Goal: Transaction & Acquisition: Purchase product/service

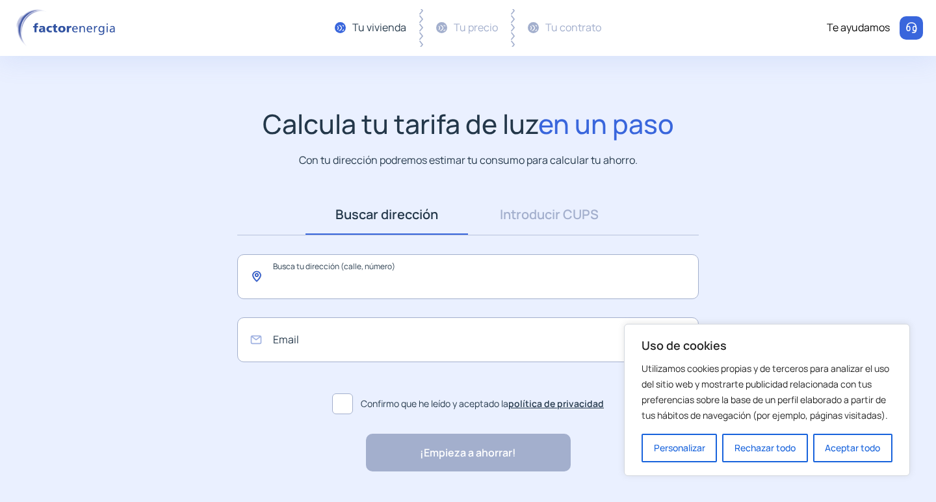
click at [409, 286] on input "text" at bounding box center [467, 276] width 461 height 45
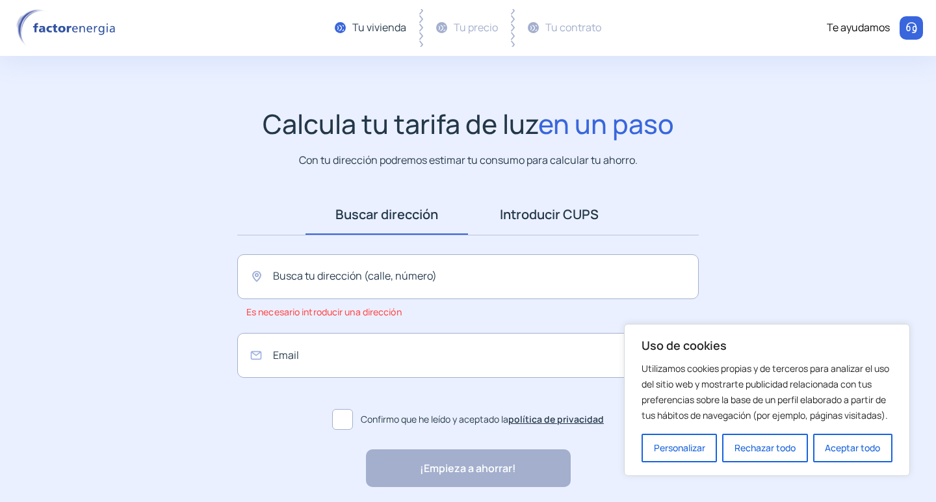
click at [547, 224] on link "Introducir CUPS" at bounding box center [549, 214] width 162 height 40
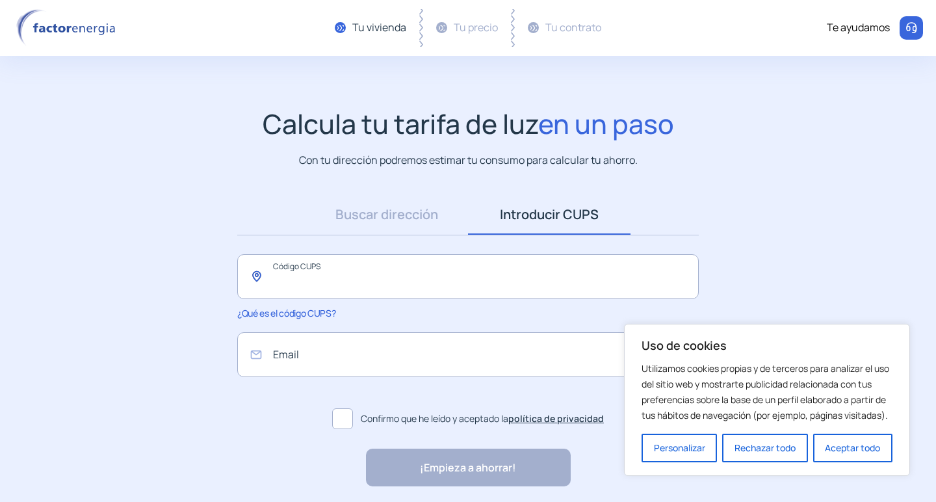
click at [403, 270] on input "text" at bounding box center [467, 276] width 461 height 45
paste input "**********"
type input "**********"
click at [383, 352] on input "email" at bounding box center [467, 354] width 461 height 45
click at [855, 442] on button "Aceptar todo" at bounding box center [852, 447] width 79 height 29
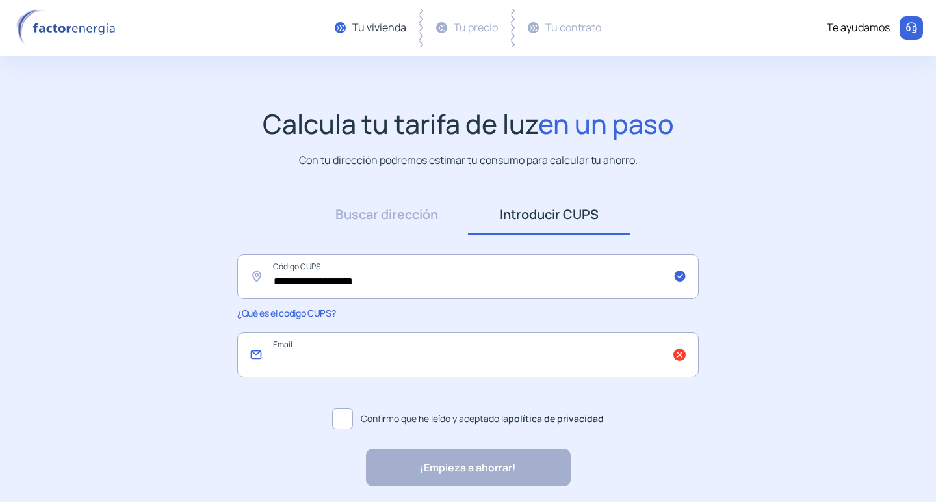
click at [493, 367] on input "email" at bounding box center [467, 354] width 461 height 45
type input "**********"
click at [333, 424] on span at bounding box center [342, 418] width 21 height 21
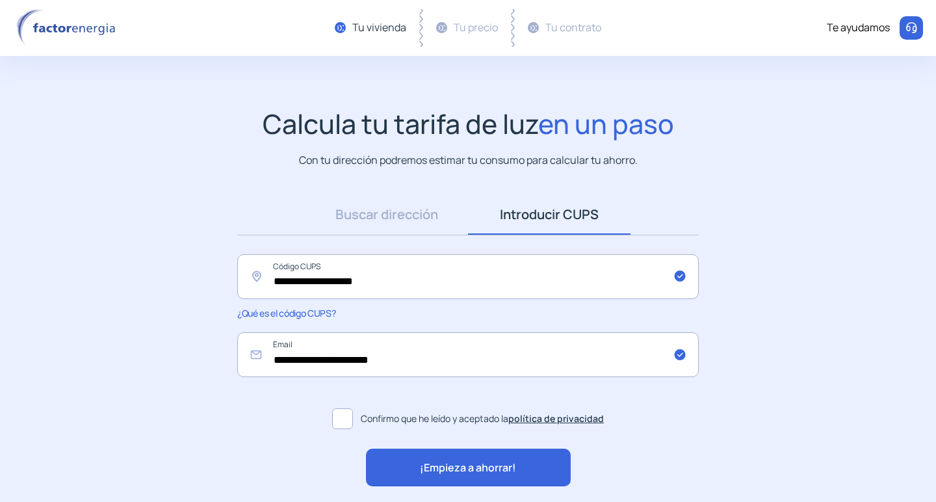
click at [292, 437] on div "**********" at bounding box center [467, 340] width 487 height 292
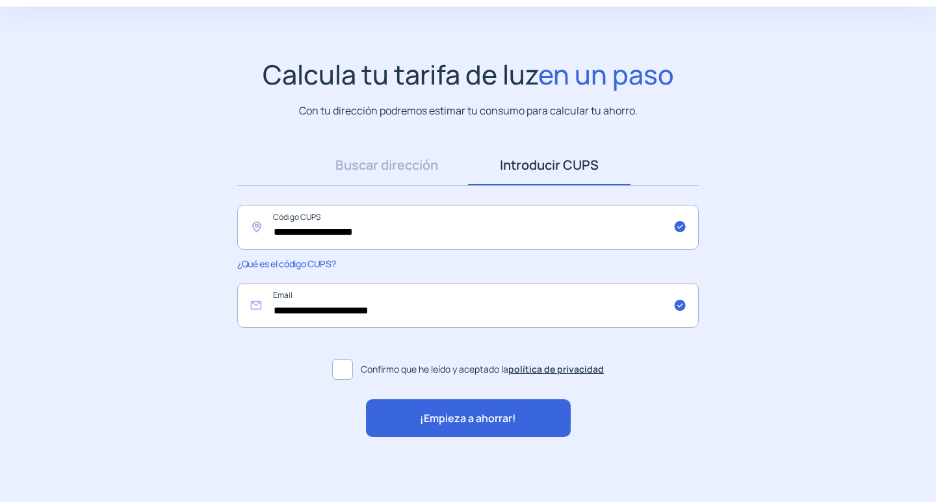
scroll to position [49, 0]
click at [433, 420] on span "¡Empieza a ahorrar!" at bounding box center [468, 418] width 96 height 17
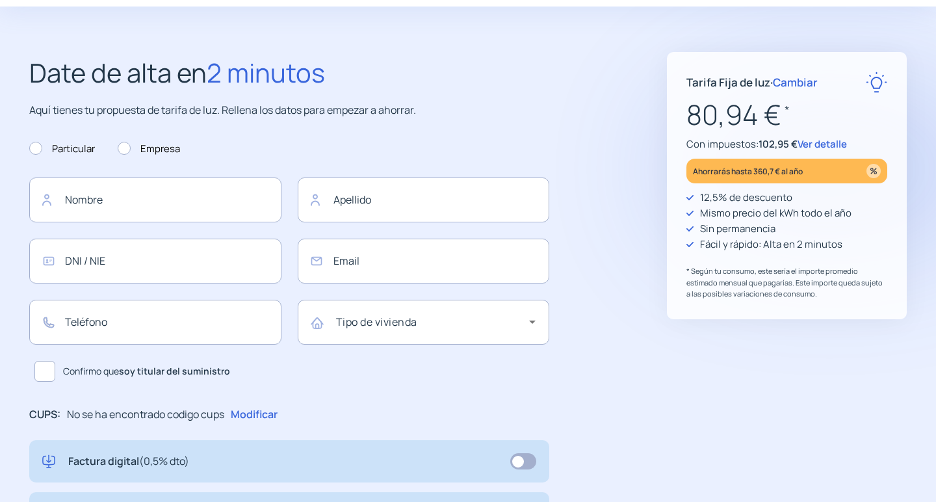
type input "**********"
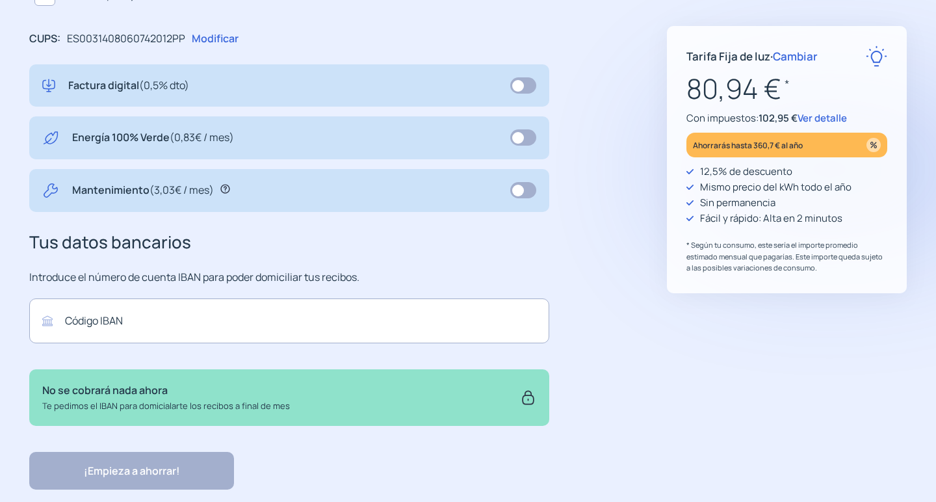
scroll to position [428, 0]
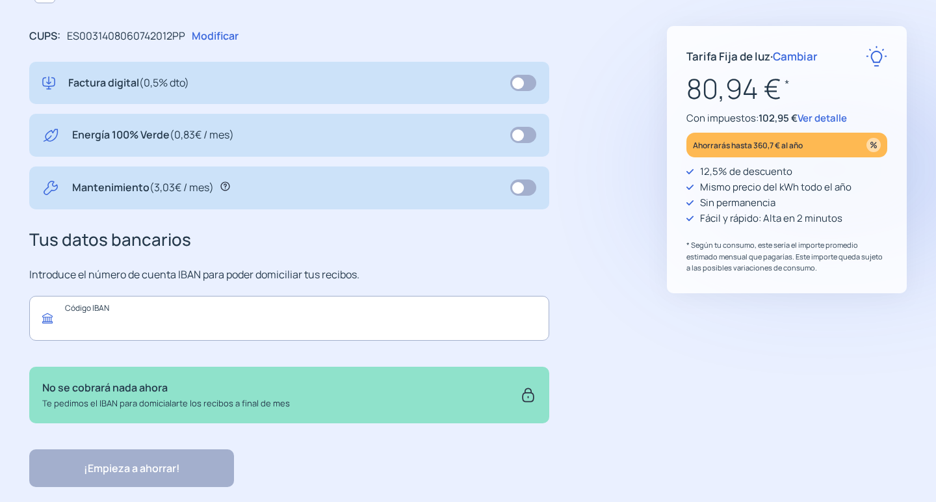
click at [424, 328] on input "text" at bounding box center [289, 318] width 520 height 45
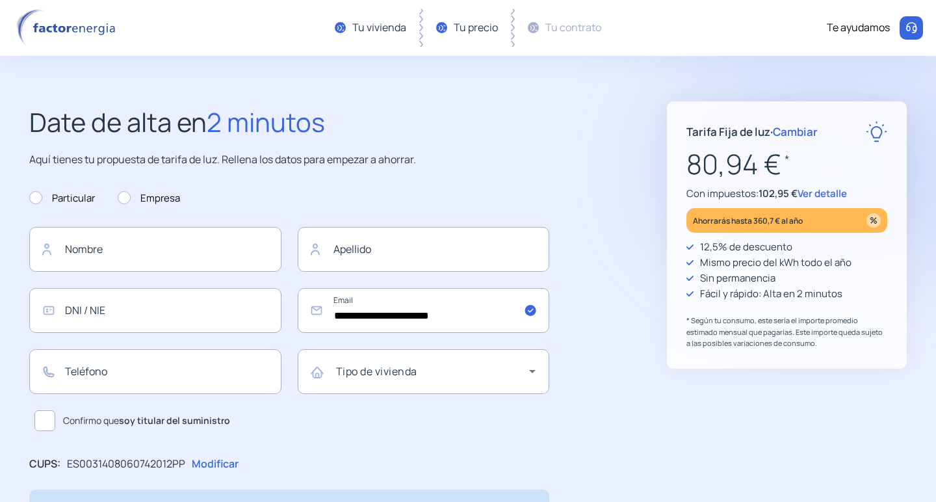
scroll to position [0, 0]
click at [827, 193] on span "Ver detalle" at bounding box center [821, 194] width 49 height 14
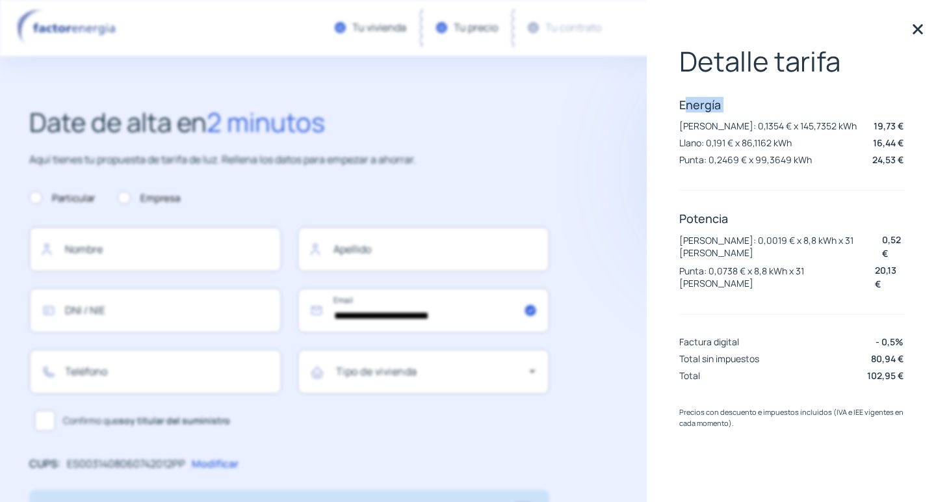
drag, startPoint x: 684, startPoint y: 105, endPoint x: 742, endPoint y: 112, distance: 58.9
click at [742, 112] on p "Energía" at bounding box center [791, 105] width 224 height 16
click at [680, 99] on p "Energía" at bounding box center [791, 105] width 224 height 16
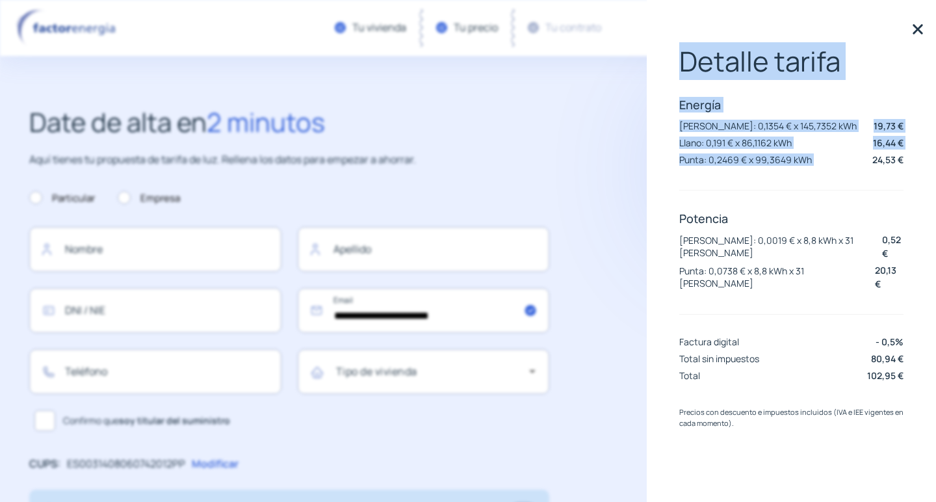
drag, startPoint x: 676, startPoint y: 63, endPoint x: 845, endPoint y: 129, distance: 181.5
click at [870, 155] on div "Detalle tarifa Energía [PERSON_NAME]: 0,1354 € x 145,7352 kWh 19,73 € Llano: 0,…" at bounding box center [791, 251] width 289 height 502
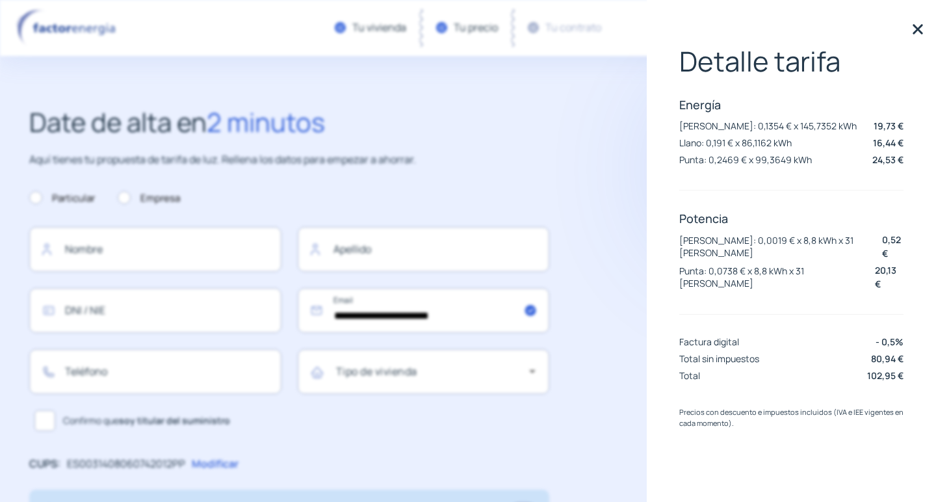
click at [753, 209] on div "Detalle tarifa Energía [PERSON_NAME]: 0,1354 € x 145,7352 kWh 19,73 € Llano: 0,…" at bounding box center [791, 215] width 224 height 340
click at [623, 172] on div "**********" at bounding box center [467, 507] width 929 height 813
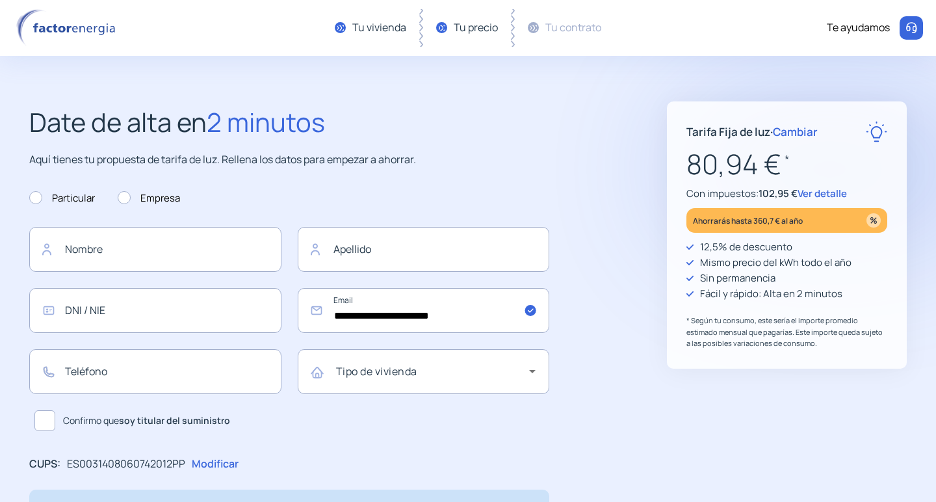
click at [793, 136] on span "Cambiar" at bounding box center [795, 131] width 45 height 15
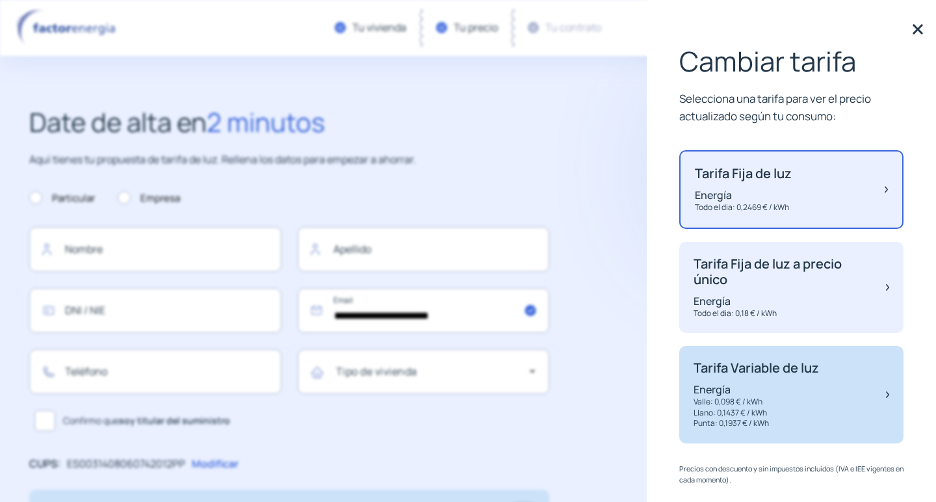
click at [766, 383] on p "Energía" at bounding box center [755, 389] width 125 height 14
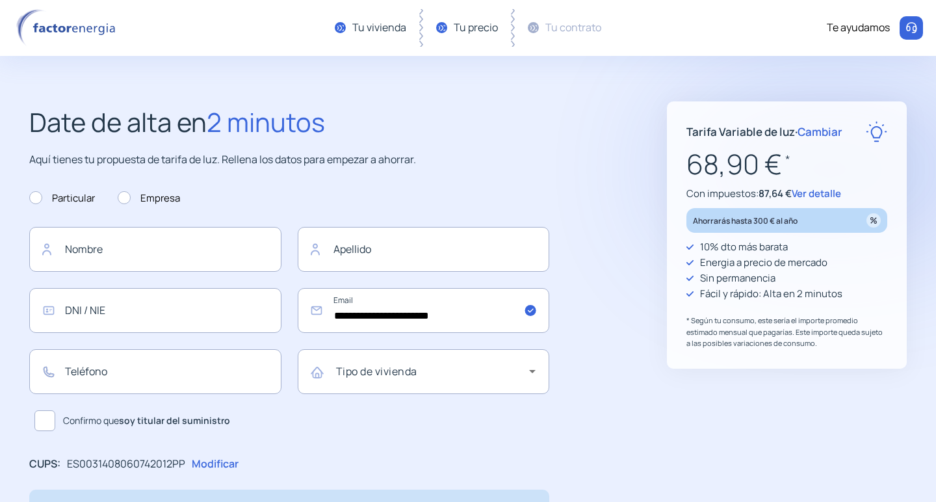
click at [828, 194] on span "Ver detalle" at bounding box center [816, 194] width 49 height 14
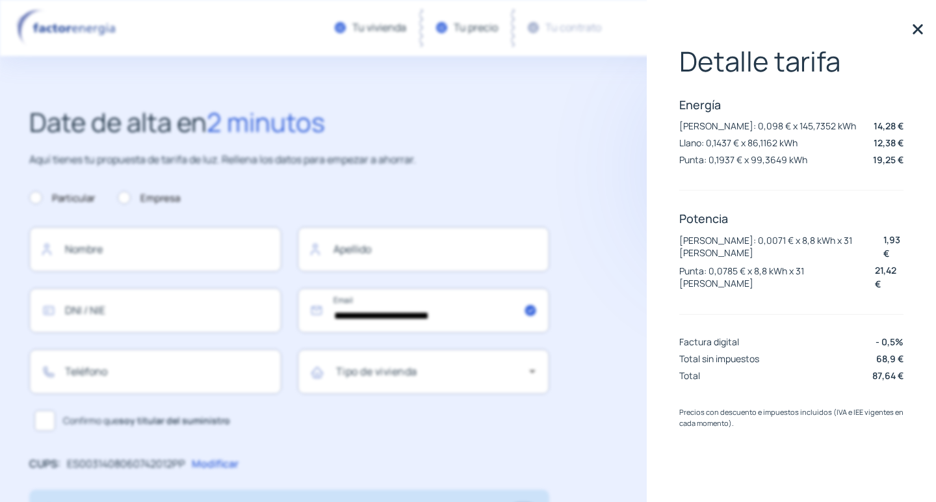
click at [917, 34] on img at bounding box center [917, 28] width 19 height 19
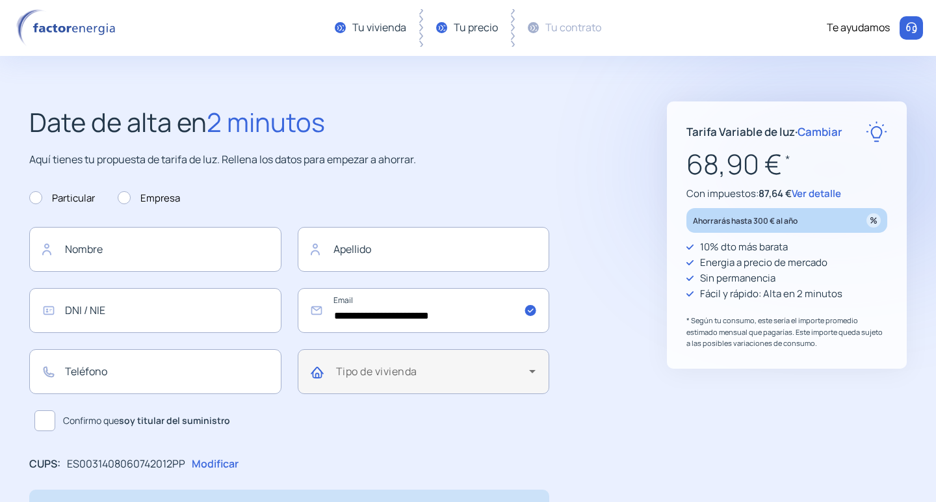
click at [519, 374] on span at bounding box center [433, 376] width 194 height 16
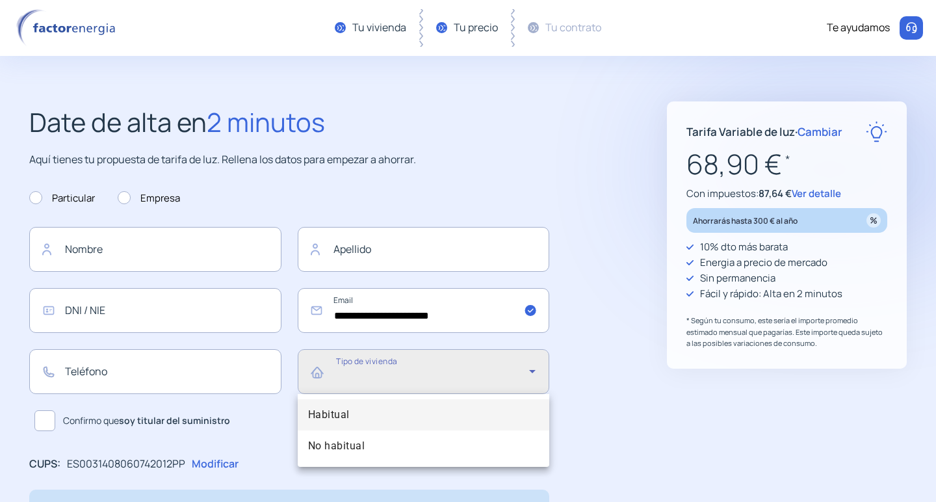
click at [487, 413] on mat-option "Habitual" at bounding box center [424, 414] width 252 height 31
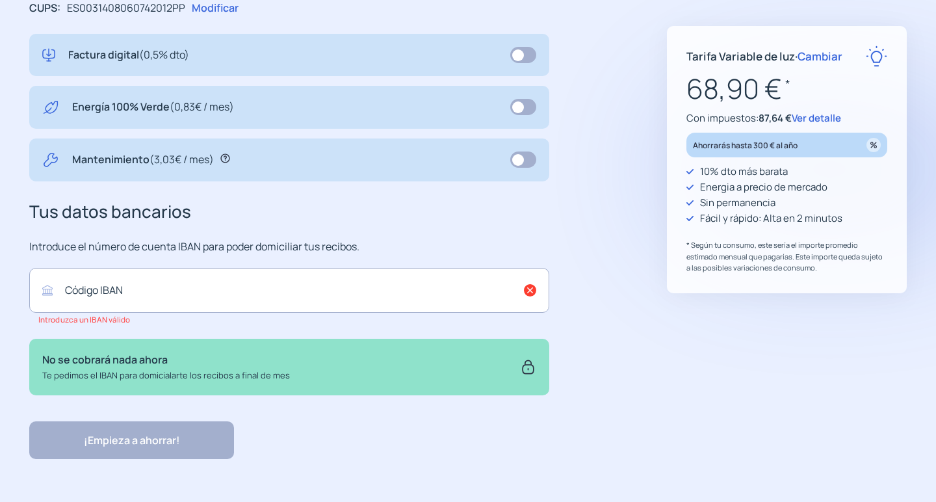
scroll to position [455, 0]
click at [531, 288] on input "text" at bounding box center [289, 290] width 520 height 45
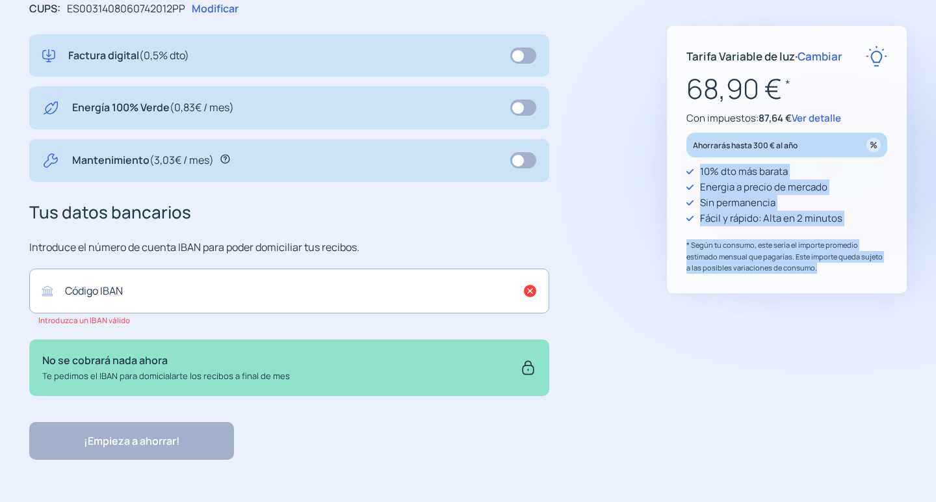
drag, startPoint x: 814, startPoint y: 270, endPoint x: 687, endPoint y: 166, distance: 164.4
click at [687, 166] on div "10% dto más barata Energia a precio [PERSON_NAME] Sin permanencia Fácil y rápid…" at bounding box center [786, 219] width 201 height 110
click at [695, 213] on div "Fácil y rápido: Alta en 2 minutos" at bounding box center [786, 219] width 201 height 16
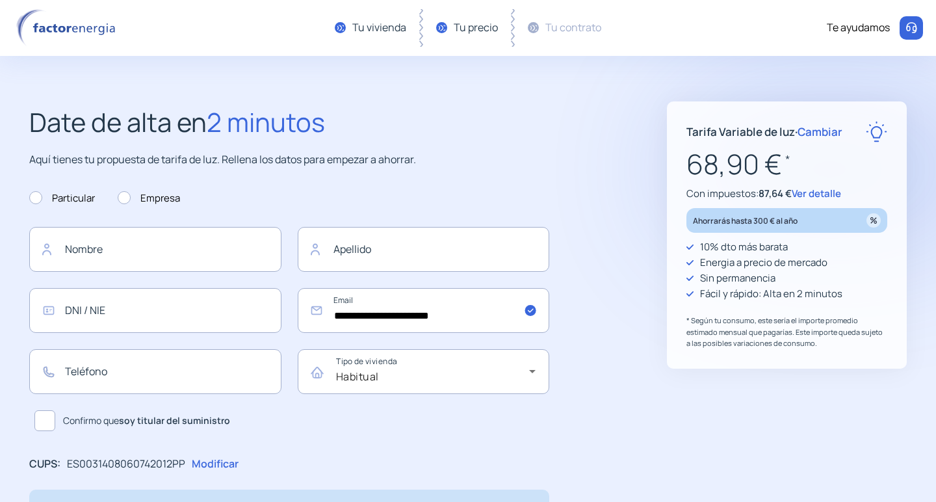
scroll to position [0, 0]
click at [827, 196] on span "Ver detalle" at bounding box center [816, 194] width 49 height 14
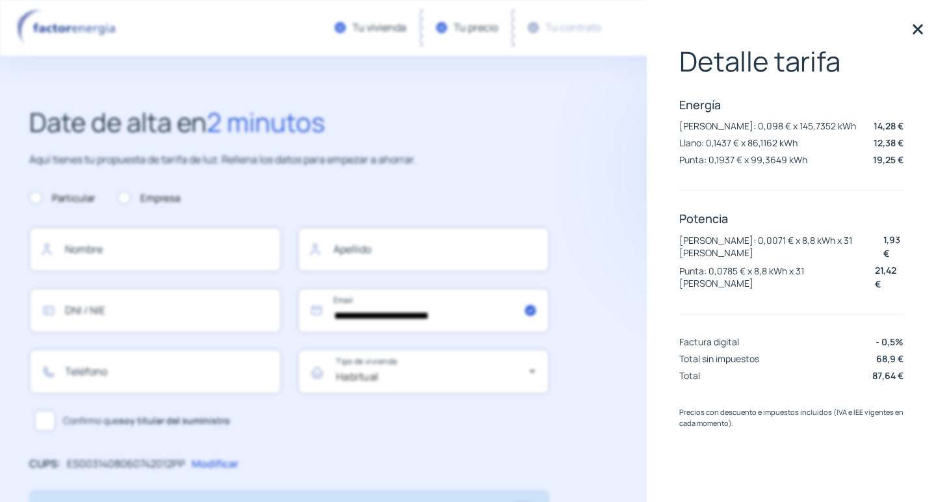
click at [910, 32] on img at bounding box center [917, 28] width 19 height 19
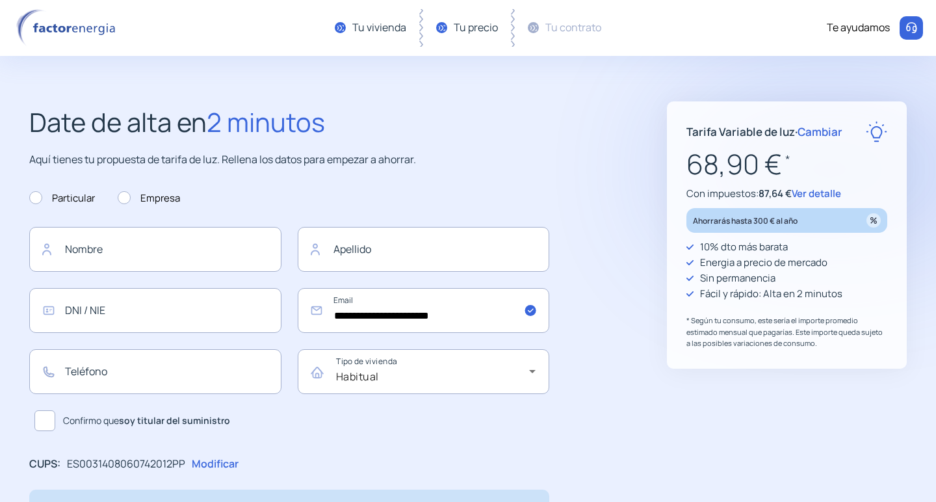
click at [849, 30] on div "Te ayudamos" at bounding box center [858, 27] width 63 height 17
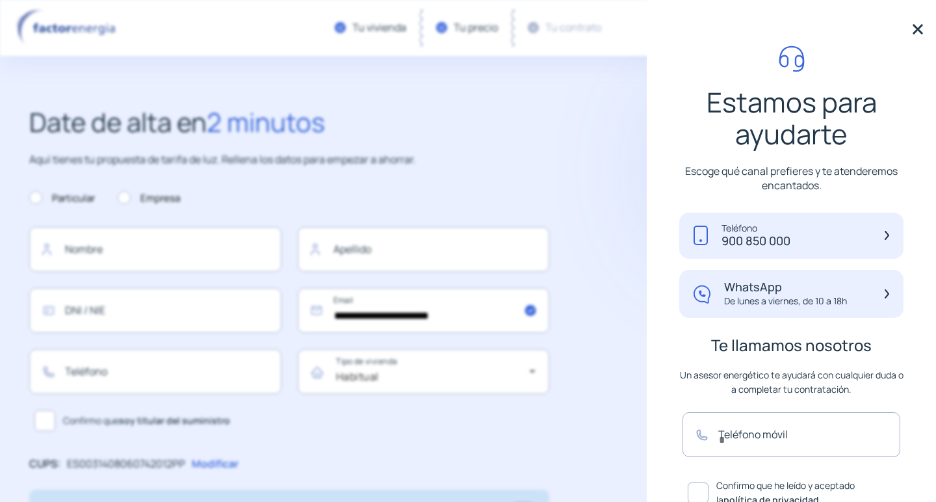
click at [915, 29] on img at bounding box center [917, 28] width 19 height 19
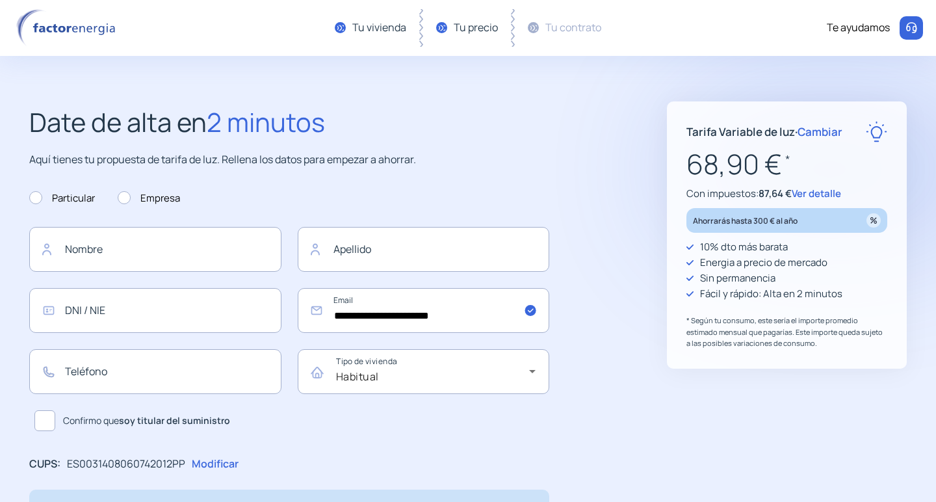
click at [805, 189] on span "Ver detalle" at bounding box center [816, 194] width 49 height 14
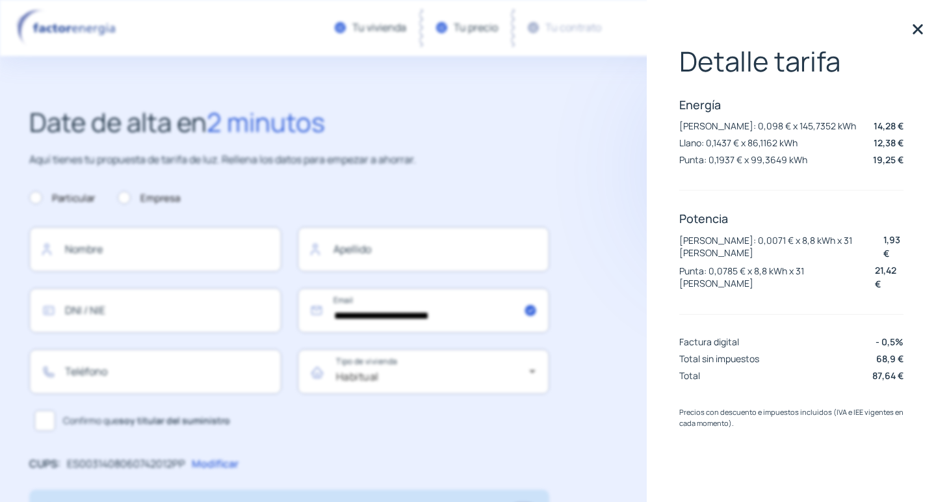
click at [914, 30] on img at bounding box center [917, 28] width 19 height 19
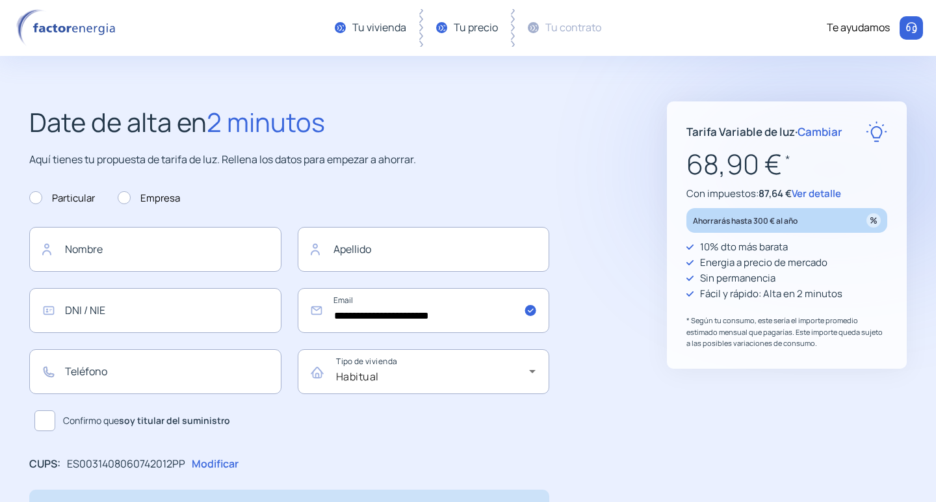
click at [840, 135] on span "Cambiar" at bounding box center [819, 131] width 45 height 15
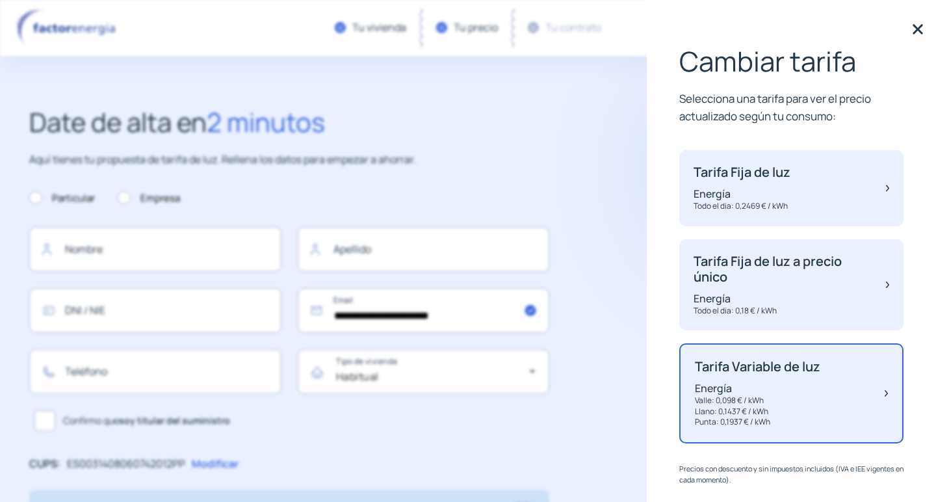
click at [916, 28] on img at bounding box center [917, 28] width 19 height 19
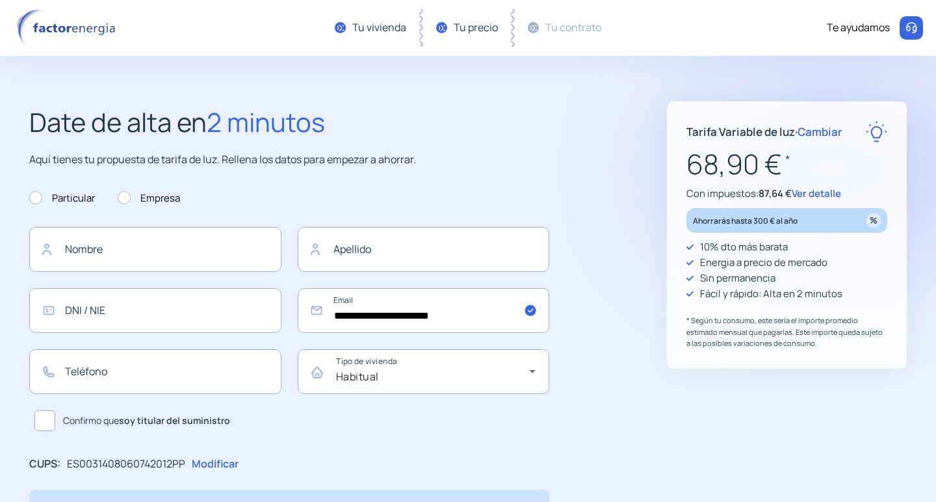
click at [878, 36] on div "Te ayudamos" at bounding box center [858, 27] width 63 height 17
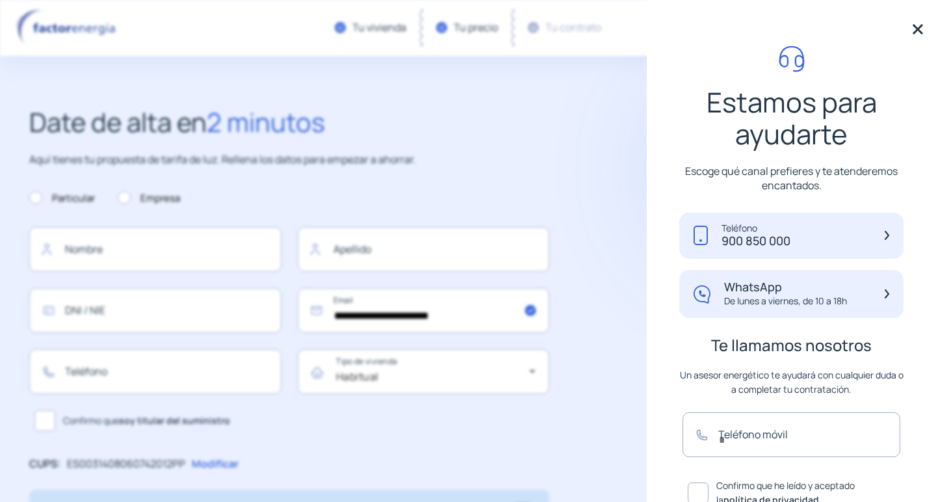
click at [914, 26] on img at bounding box center [917, 28] width 19 height 19
